Goal: Book appointment/travel/reservation

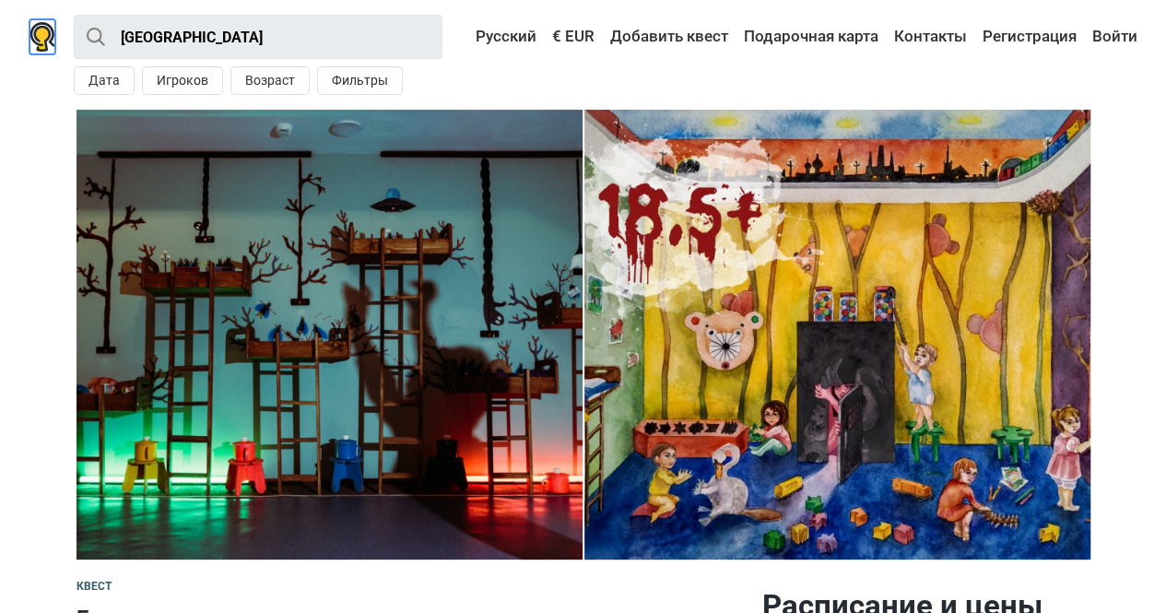
click at [50, 45] on img at bounding box center [43, 37] width 26 height 30
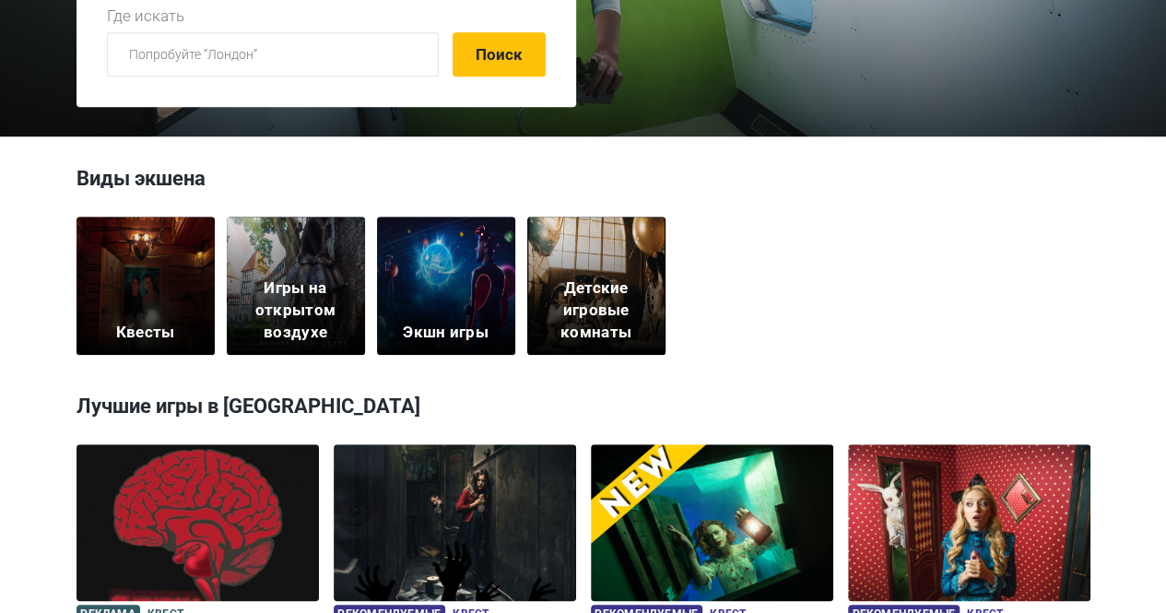
scroll to position [437, 0]
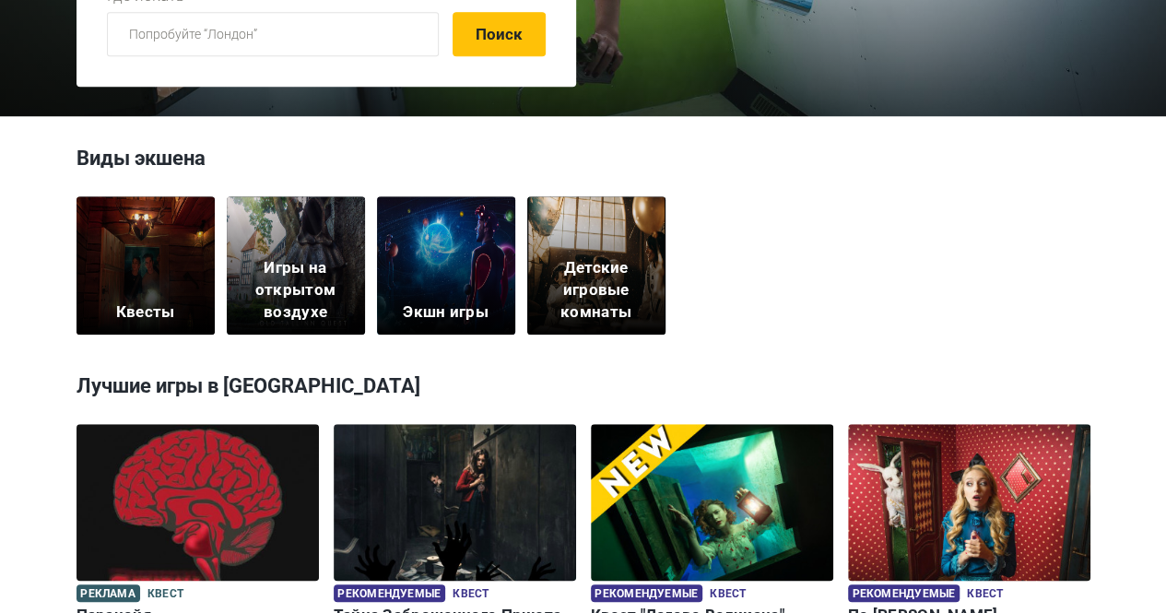
click at [190, 266] on div "Квесты" at bounding box center [146, 265] width 138 height 138
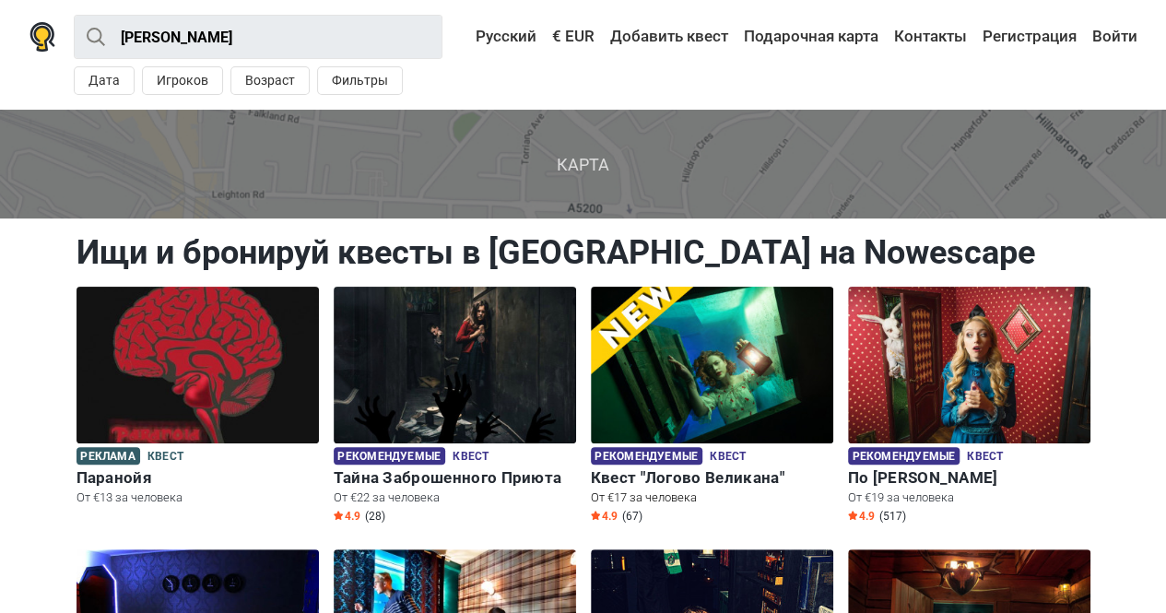
click at [728, 340] on img at bounding box center [712, 365] width 242 height 157
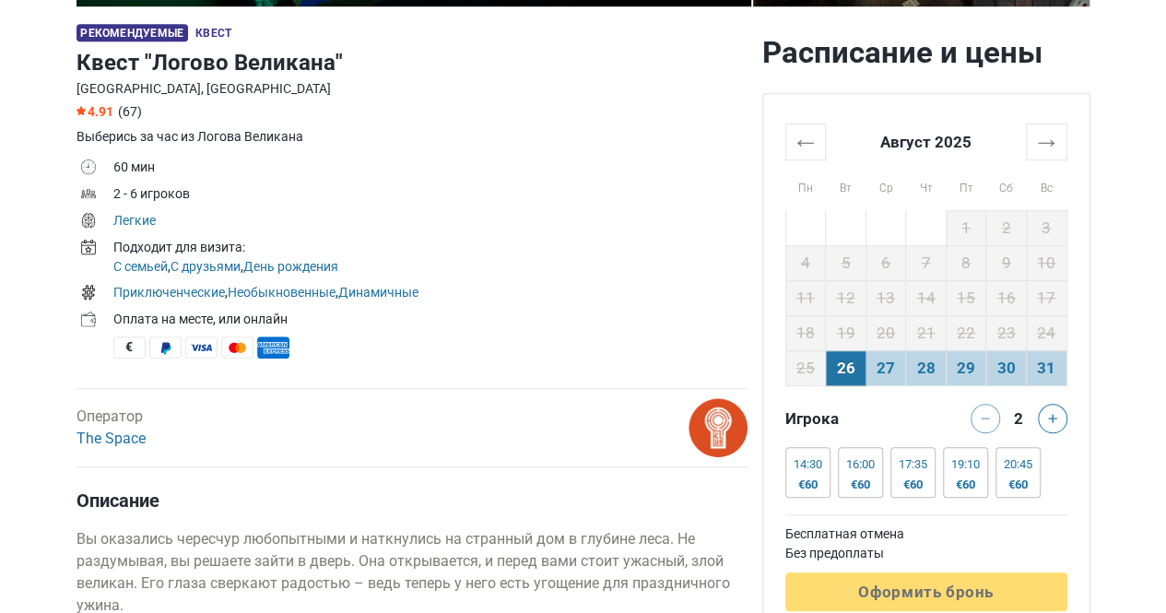
scroll to position [569, 0]
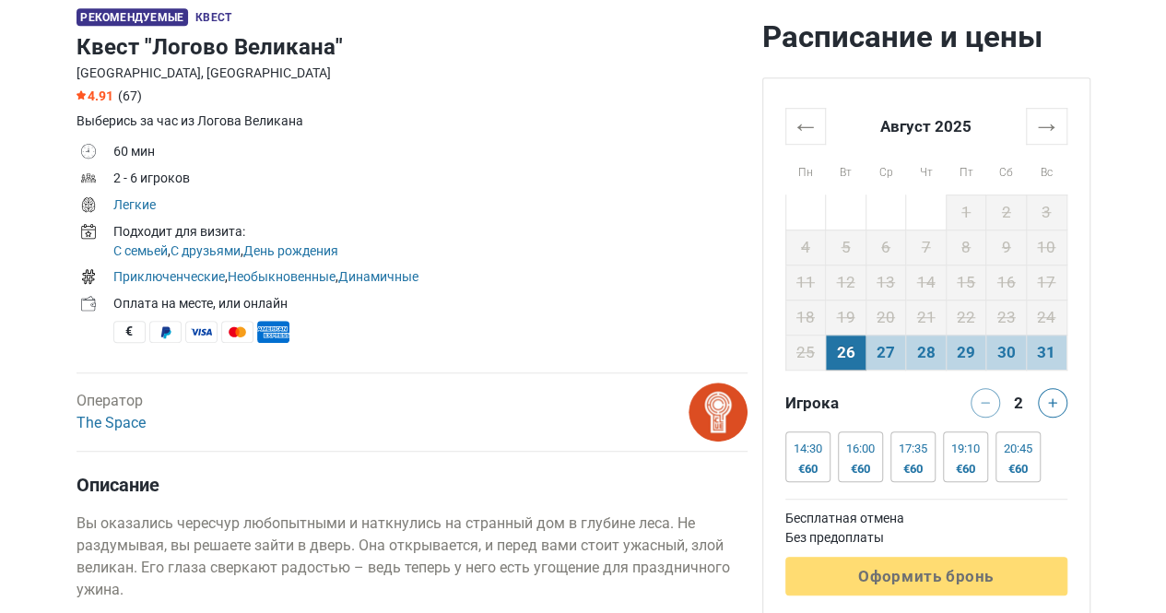
click at [835, 358] on td "26" at bounding box center [846, 352] width 41 height 35
click at [887, 353] on td "27" at bounding box center [886, 352] width 41 height 35
click at [852, 350] on td "26" at bounding box center [846, 352] width 41 height 35
click at [881, 353] on td "27" at bounding box center [886, 352] width 41 height 35
click at [922, 355] on td "28" at bounding box center [926, 352] width 41 height 35
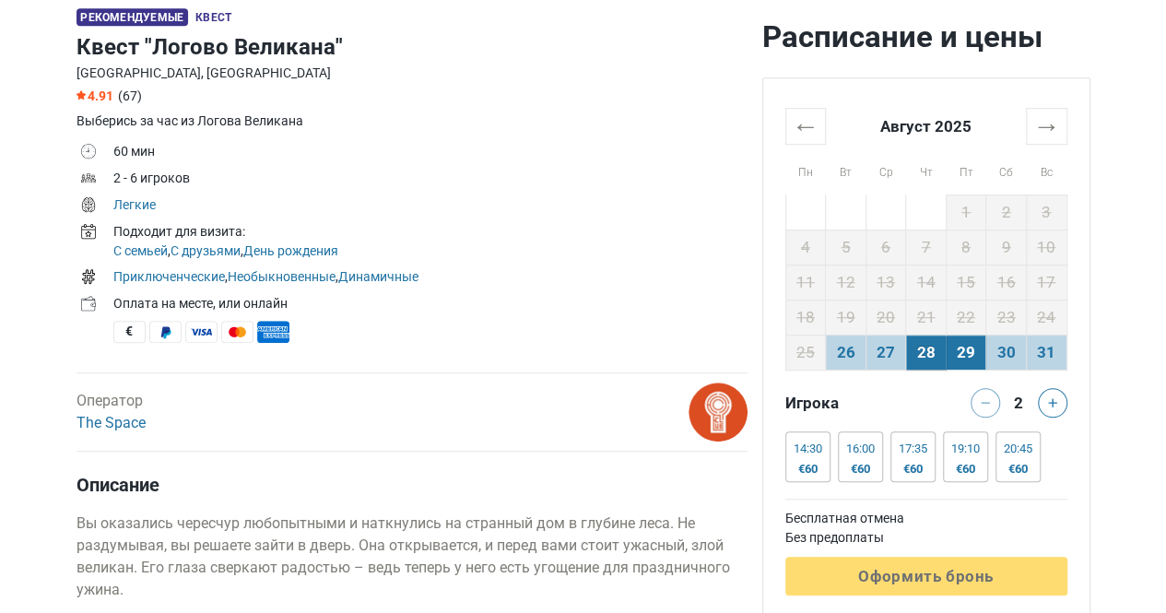
click at [966, 353] on td "29" at bounding box center [966, 352] width 41 height 35
click at [1007, 349] on td "30" at bounding box center [1007, 352] width 41 height 35
click at [1045, 356] on td "31" at bounding box center [1046, 352] width 41 height 35
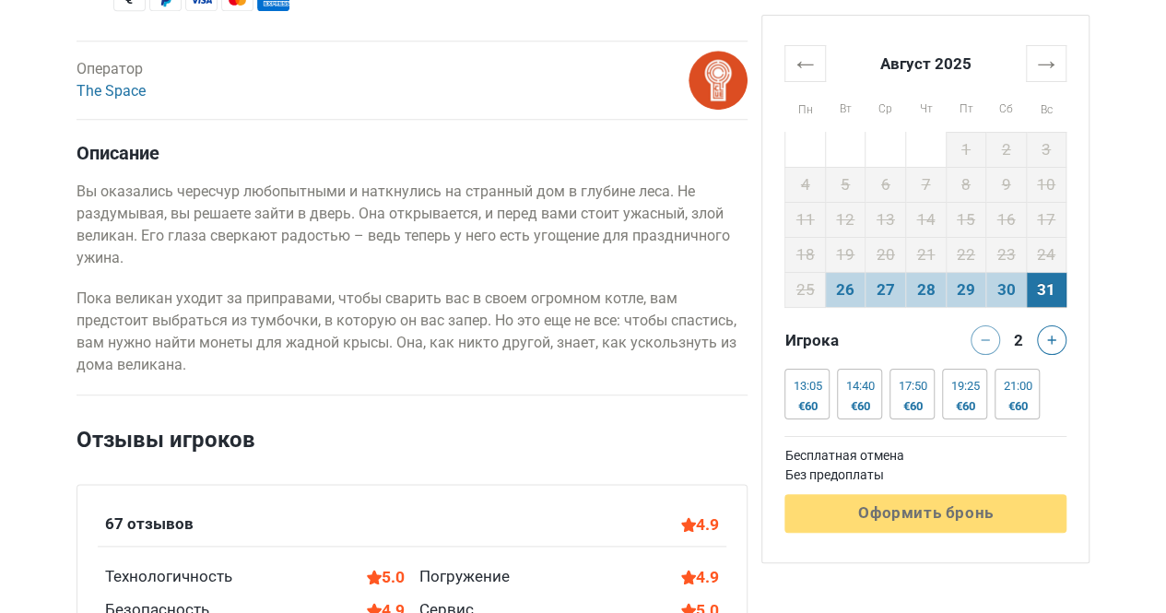
scroll to position [912, 0]
